Goal: Navigation & Orientation: Find specific page/section

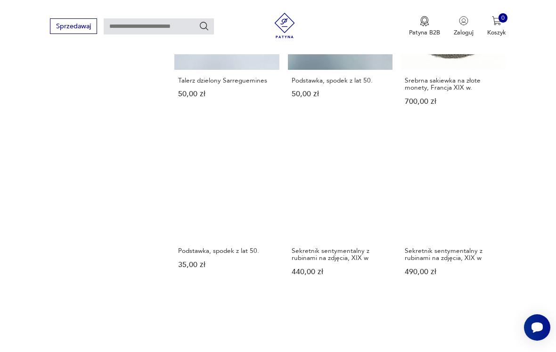
scroll to position [669, 0]
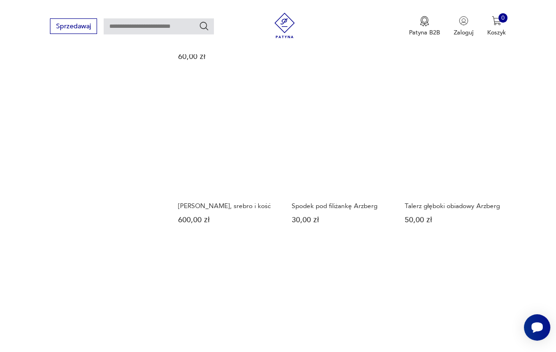
scroll to position [711, 0]
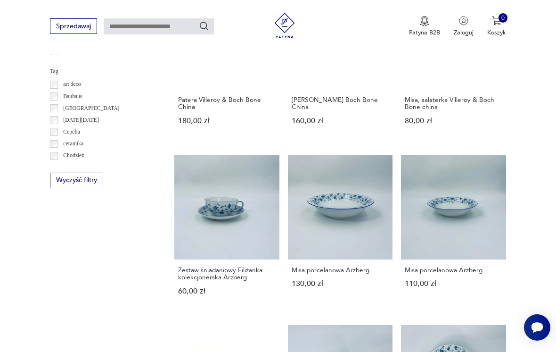
scroll to position [102, 0]
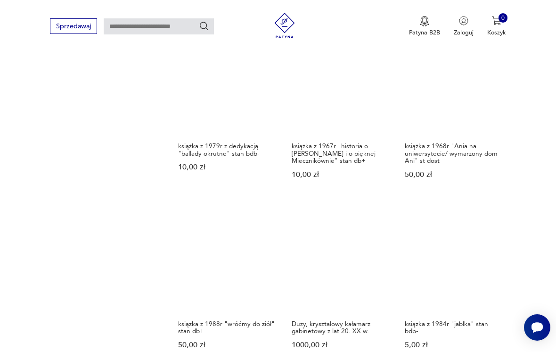
scroll to position [797, 0]
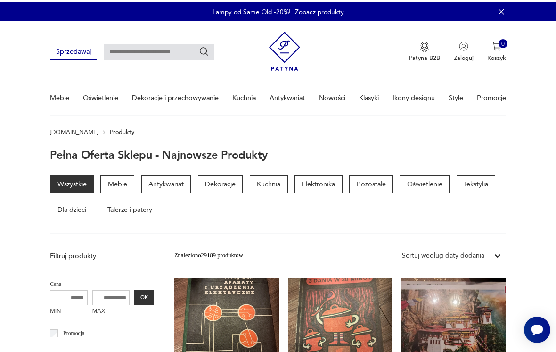
scroll to position [373, 0]
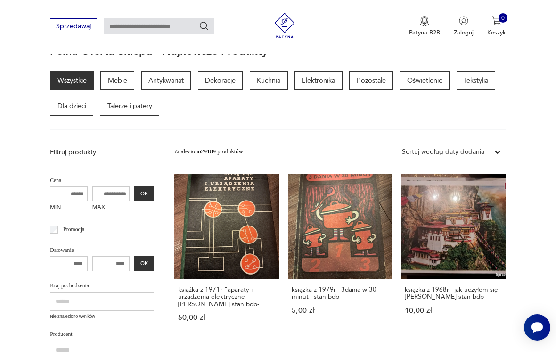
scroll to position [102, 0]
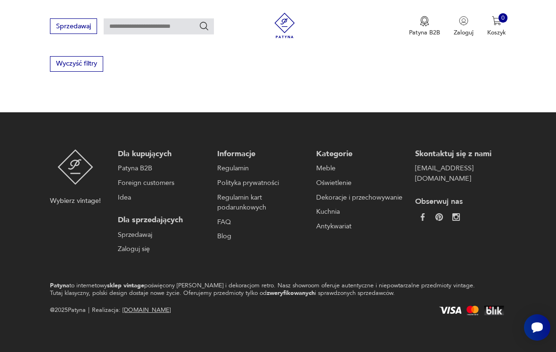
scroll to position [578, 0]
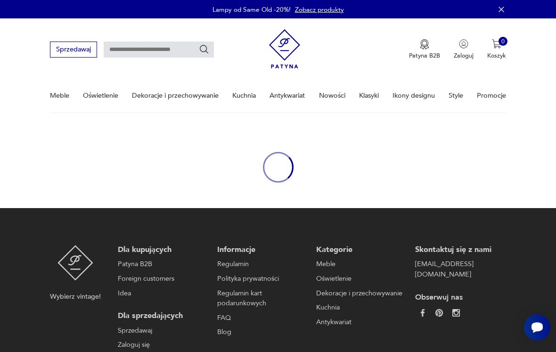
scroll to position [93, 0]
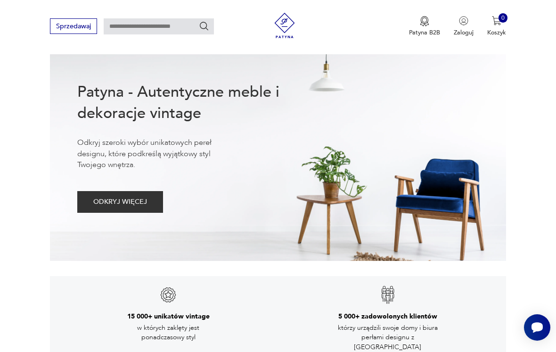
scroll to position [585, 0]
